Goal: Find specific page/section: Find specific page/section

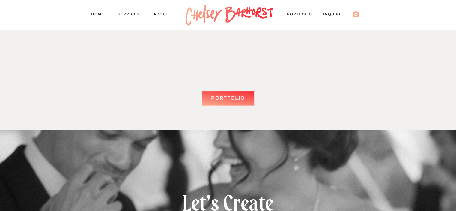
scroll to position [1618, 0]
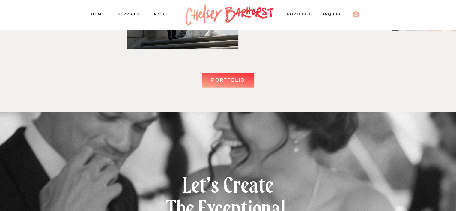
click at [227, 80] on div "Portfolio" at bounding box center [228, 80] width 45 height 9
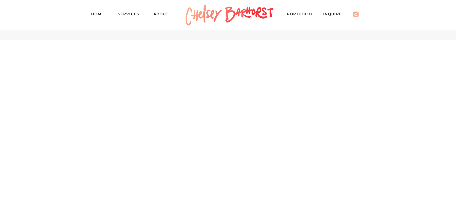
scroll to position [2637, 0]
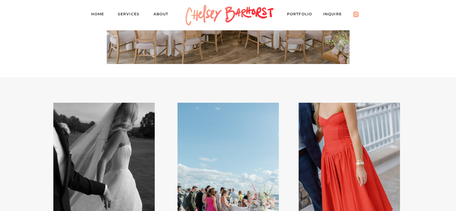
click at [157, 15] on nav "About" at bounding box center [163, 15] width 21 height 8
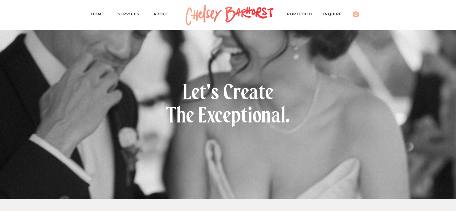
scroll to position [1019, 0]
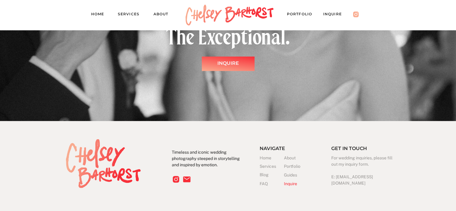
click at [126, 14] on nav "Services" at bounding box center [131, 15] width 27 height 8
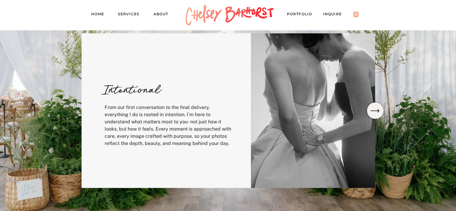
scroll to position [240, 0]
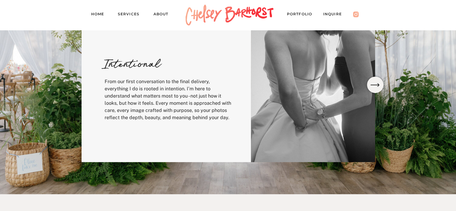
click at [376, 85] on icon at bounding box center [375, 84] width 12 height 11
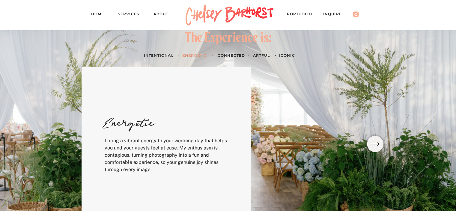
scroll to position [179, 0]
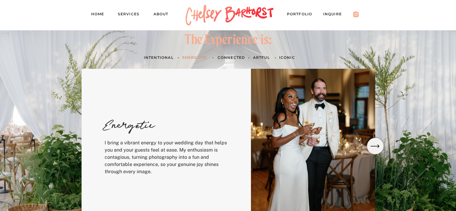
click at [376, 146] on icon at bounding box center [374, 145] width 9 height 3
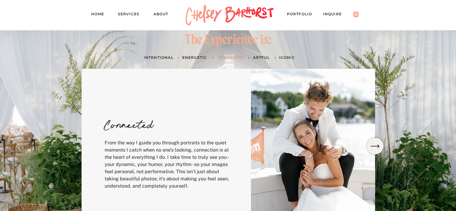
click at [376, 146] on icon at bounding box center [374, 145] width 9 height 3
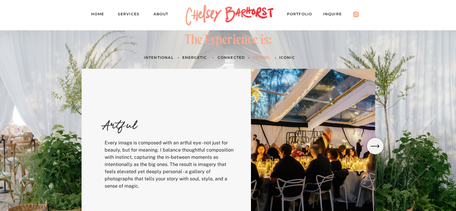
click at [376, 146] on icon at bounding box center [374, 145] width 9 height 3
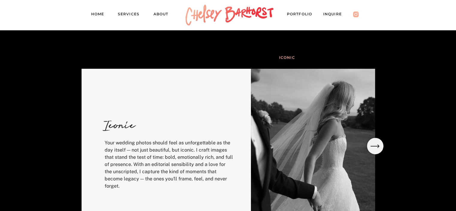
click at [376, 146] on icon at bounding box center [374, 145] width 9 height 3
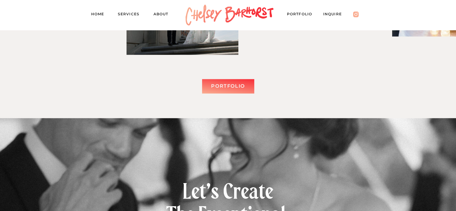
scroll to position [1073, 0]
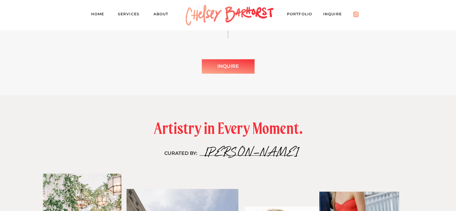
click at [220, 73] on div at bounding box center [228, 66] width 53 height 14
